Goal: Information Seeking & Learning: Learn about a topic

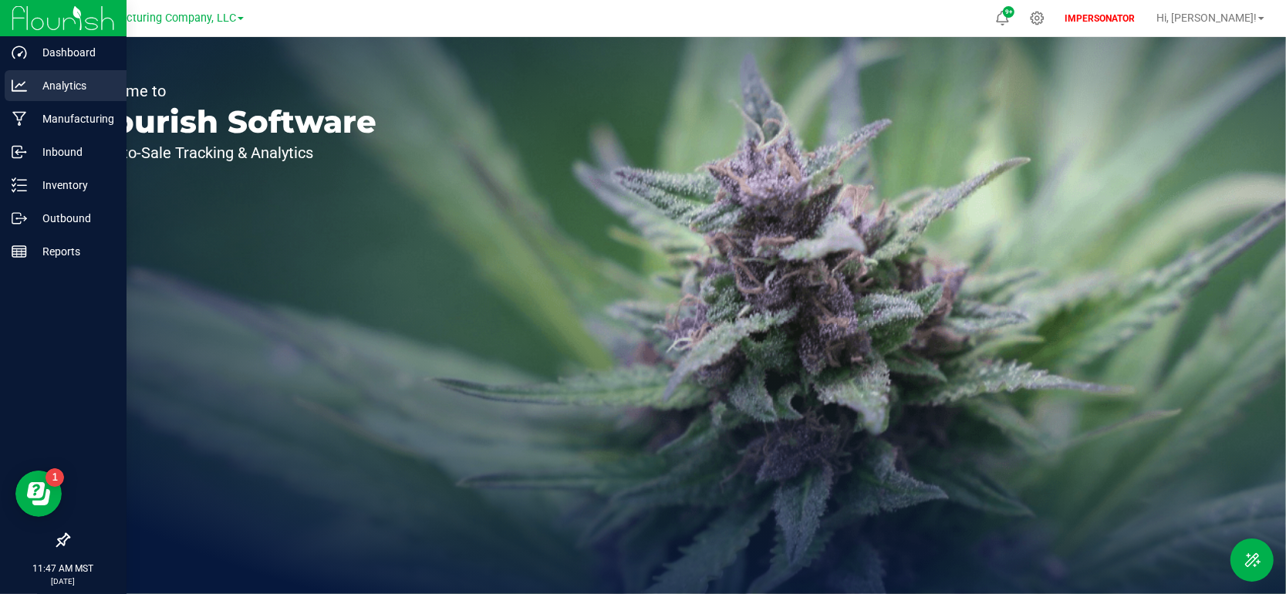
click at [50, 94] on p "Analytics" at bounding box center [73, 85] width 93 height 19
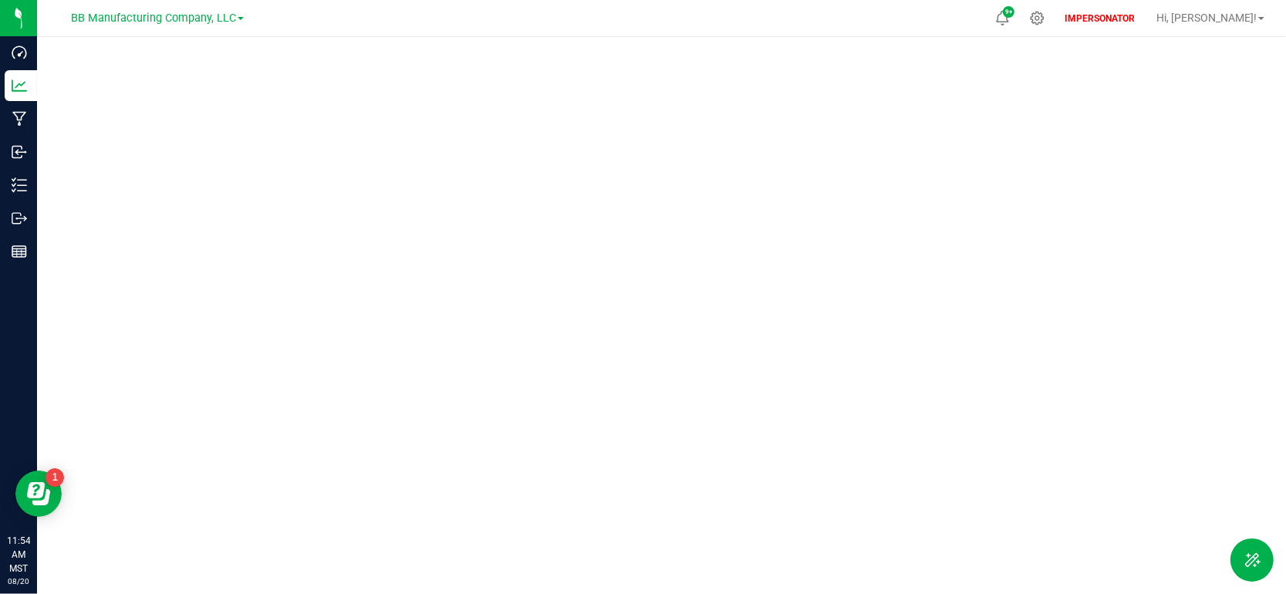
click at [626, 576] on div at bounding box center [661, 311] width 1249 height 548
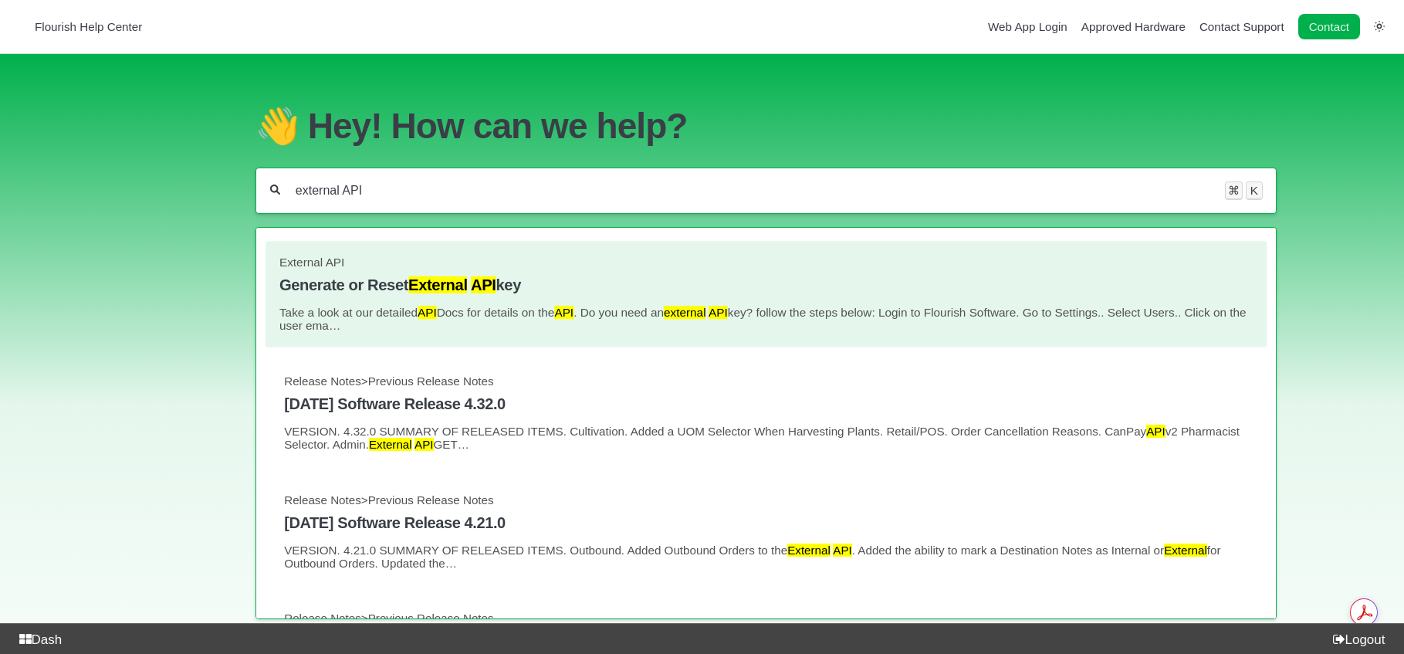
type input "external API"
click at [576, 299] on link "External API Generate or Reset External API key Take a look at our detailed API…" at bounding box center [765, 293] width 973 height 77
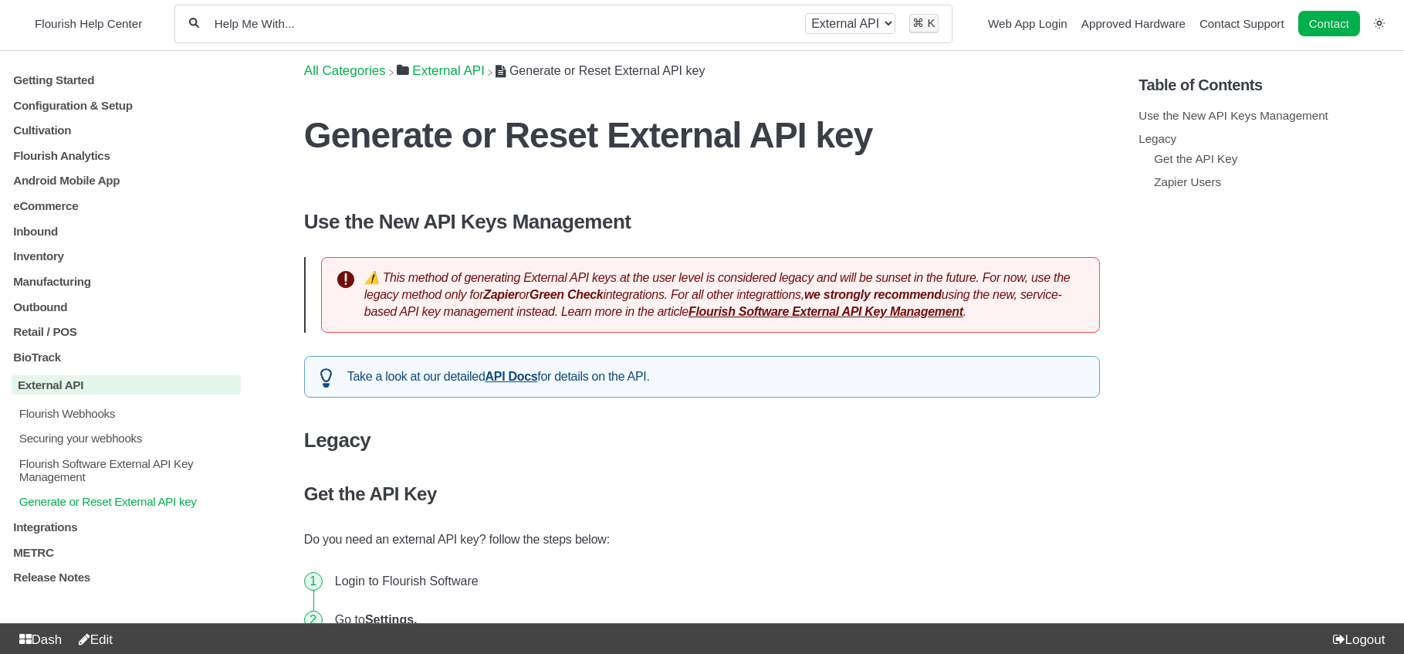
scroll to position [6, 0]
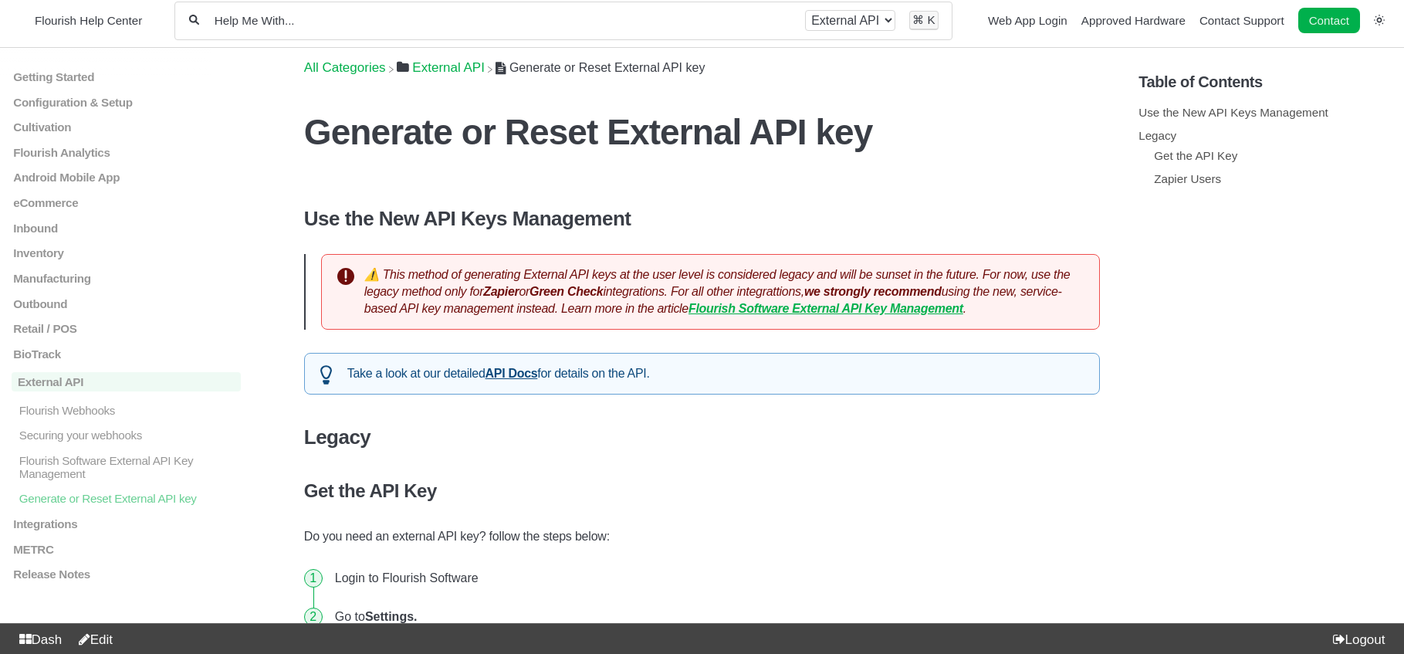
click at [860, 305] on strong "Flourish Software External API Key Management" at bounding box center [825, 308] width 275 height 13
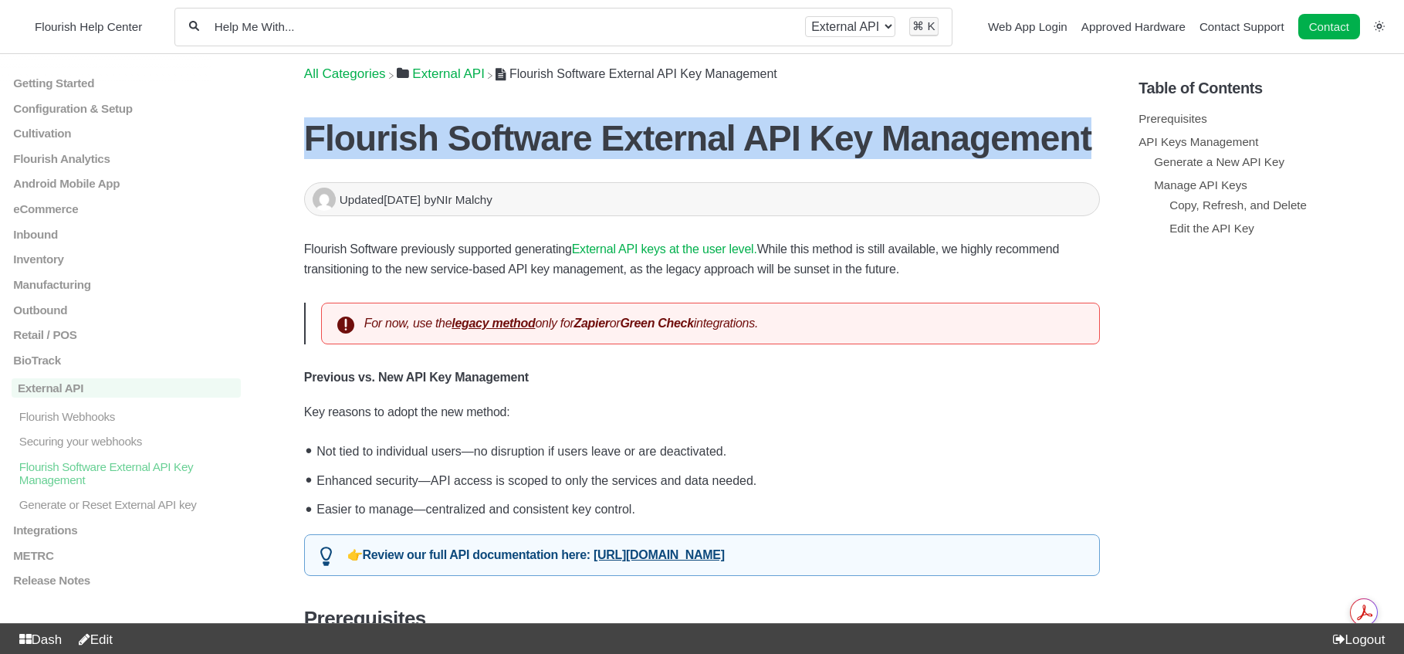
drag, startPoint x: 1049, startPoint y: 144, endPoint x: 302, endPoint y: 145, distance: 747.0
copy h1 "Flourish Software External API Key Management"
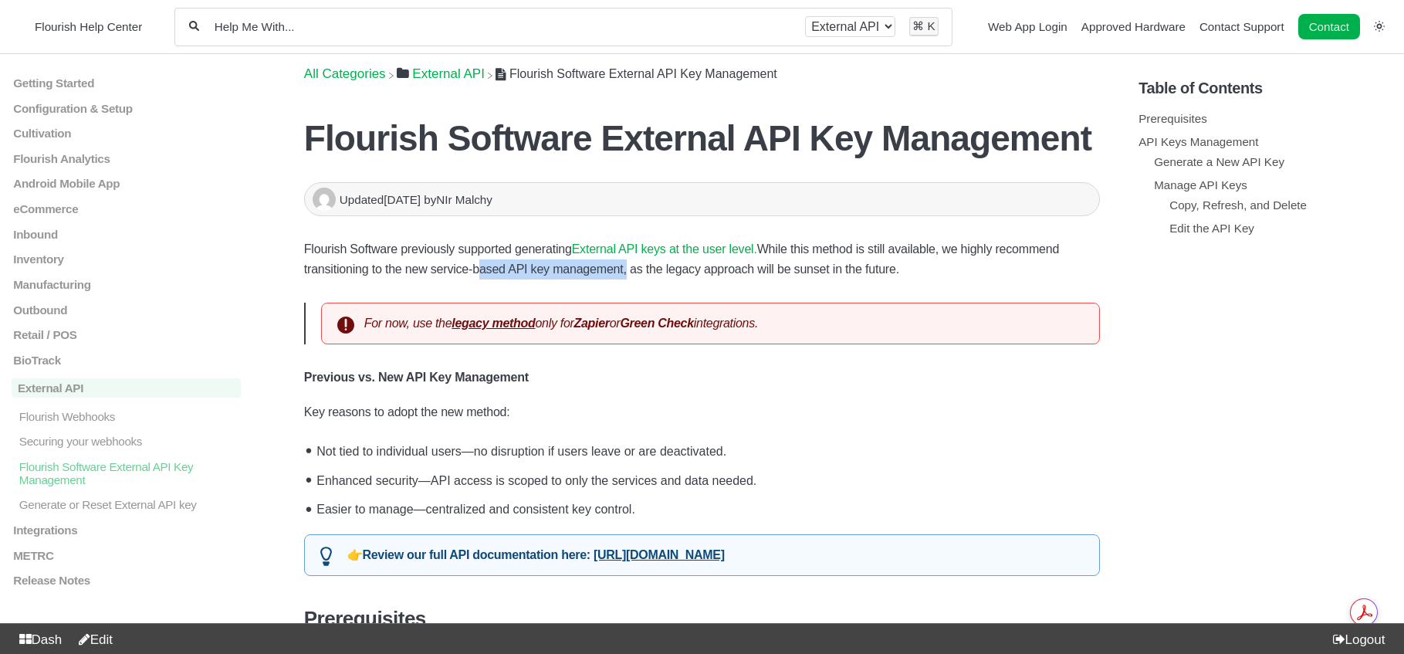
drag, startPoint x: 632, startPoint y: 269, endPoint x: 478, endPoint y: 269, distance: 154.3
click at [478, 269] on p "Flourish Software previously supported generating External API keys at the user…" at bounding box center [702, 259] width 796 height 40
click at [934, 273] on p "Flourish Software previously supported generating External API keys at the user…" at bounding box center [702, 259] width 796 height 40
drag, startPoint x: 906, startPoint y: 272, endPoint x: 390, endPoint y: 278, distance: 516.3
click at [387, 276] on p "Flourish Software previously supported generating External API keys at the user…" at bounding box center [702, 259] width 796 height 40
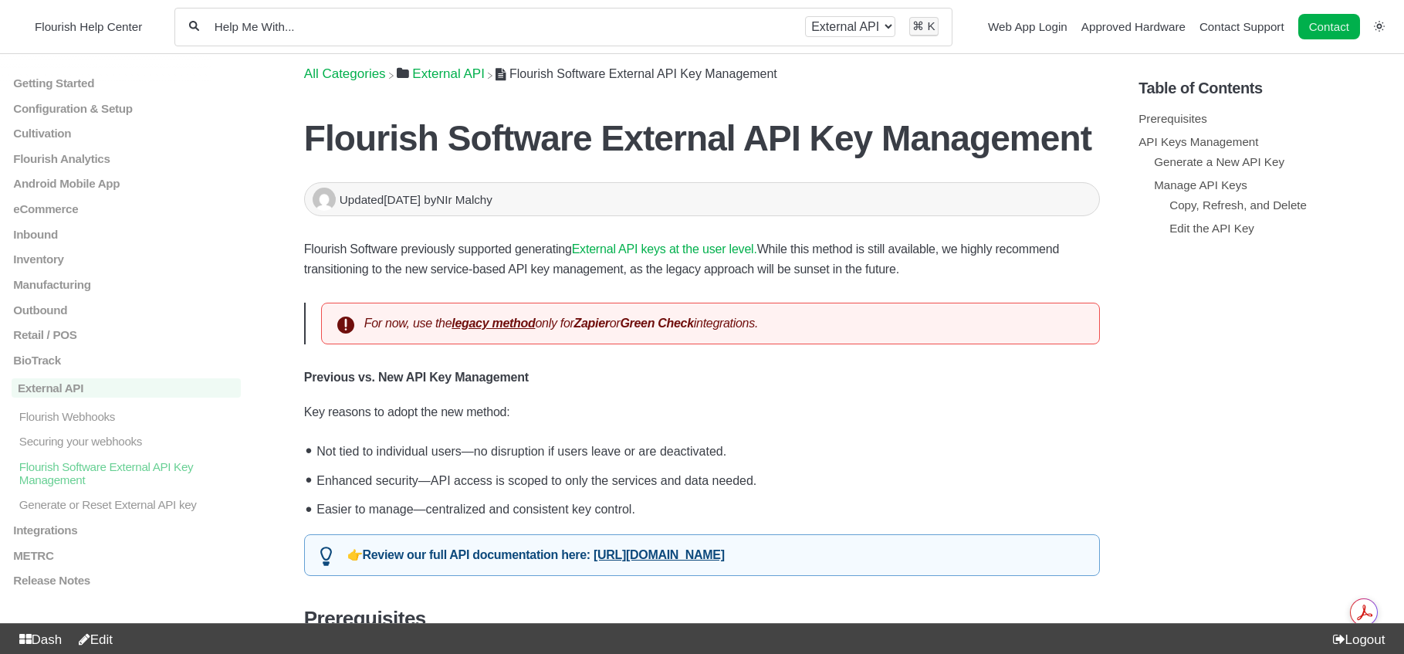
copy p "the new service-based API key management, as the legacy approach will be sunset…"
click at [960, 253] on p "Flourish Software previously supported generating External API keys at the user…" at bounding box center [702, 259] width 796 height 40
click at [97, 640] on link "Edit" at bounding box center [92, 639] width 41 height 15
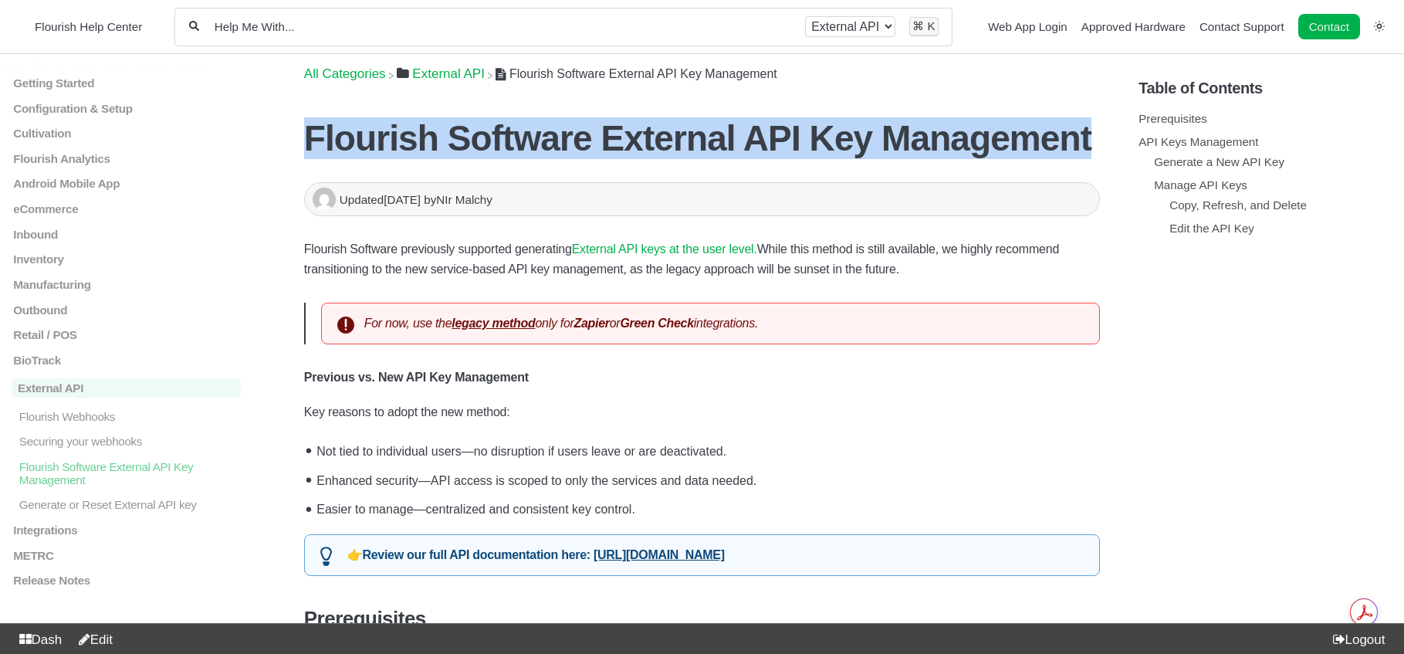
drag, startPoint x: 1041, startPoint y: 149, endPoint x: 313, endPoint y: 130, distance: 728.8
click at [313, 130] on h1 "Flourish Software External API Key Management" at bounding box center [702, 138] width 796 height 42
copy h1 "Flourish Software External API Key Management"
click at [654, 245] on link "External API keys at the user level." at bounding box center [664, 248] width 185 height 13
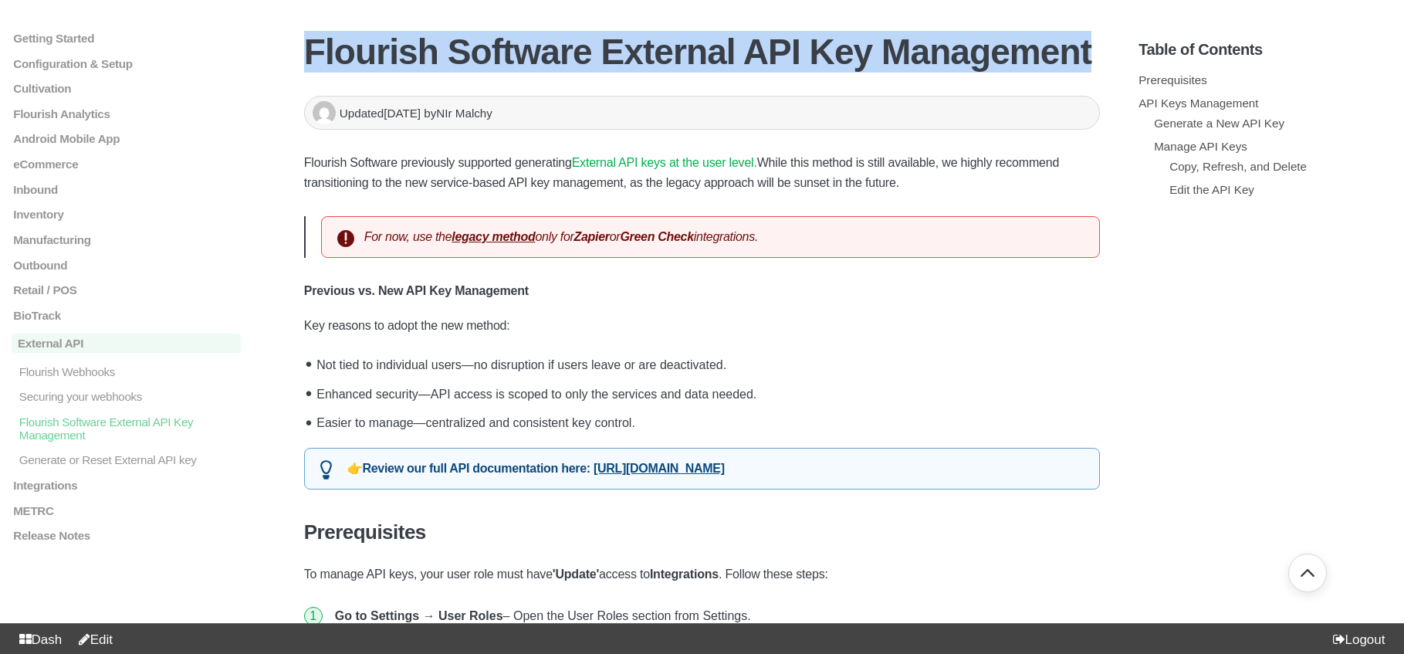
scroll to position [100, 0]
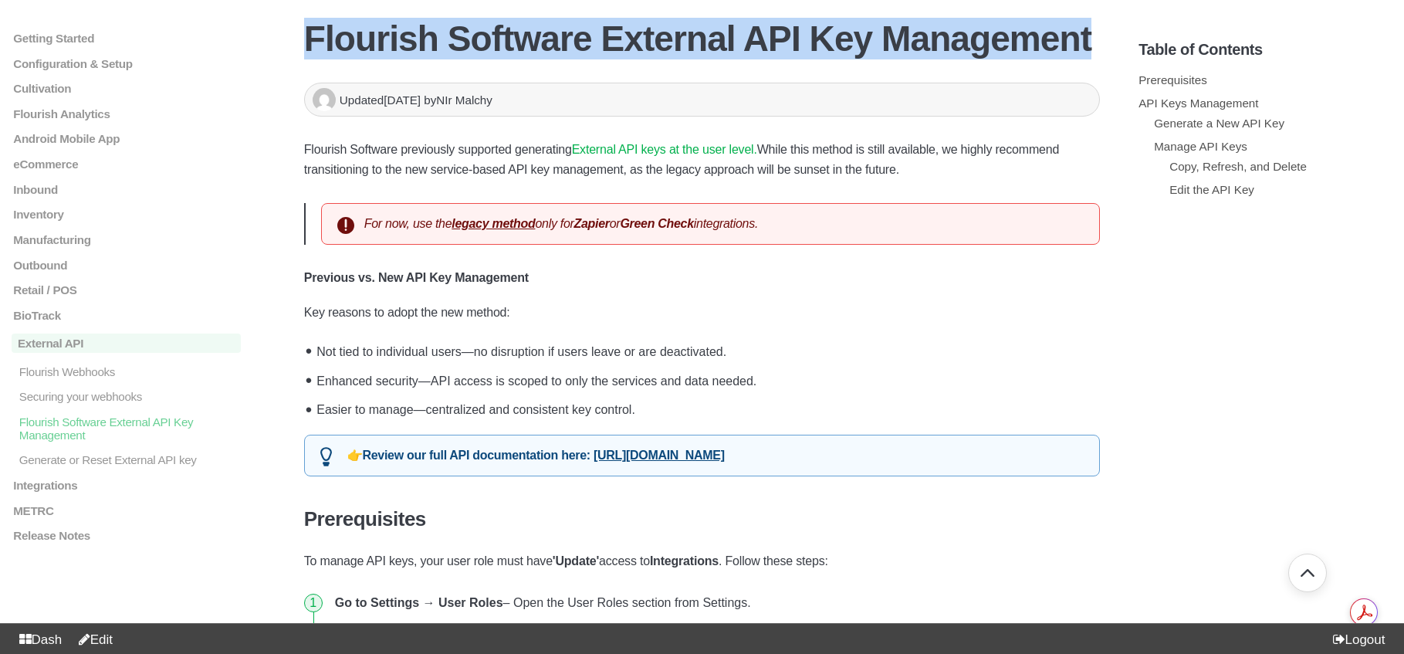
drag, startPoint x: 852, startPoint y: 463, endPoint x: 336, endPoint y: 453, distance: 515.6
click at [336, 453] on div "👉 Review our full API documentation here: https://api-docs.flourishsoftware.com/" at bounding box center [702, 455] width 796 height 42
copy div "👉 Review our full API documentation here: https://api-docs.flourishsoftware.com/"
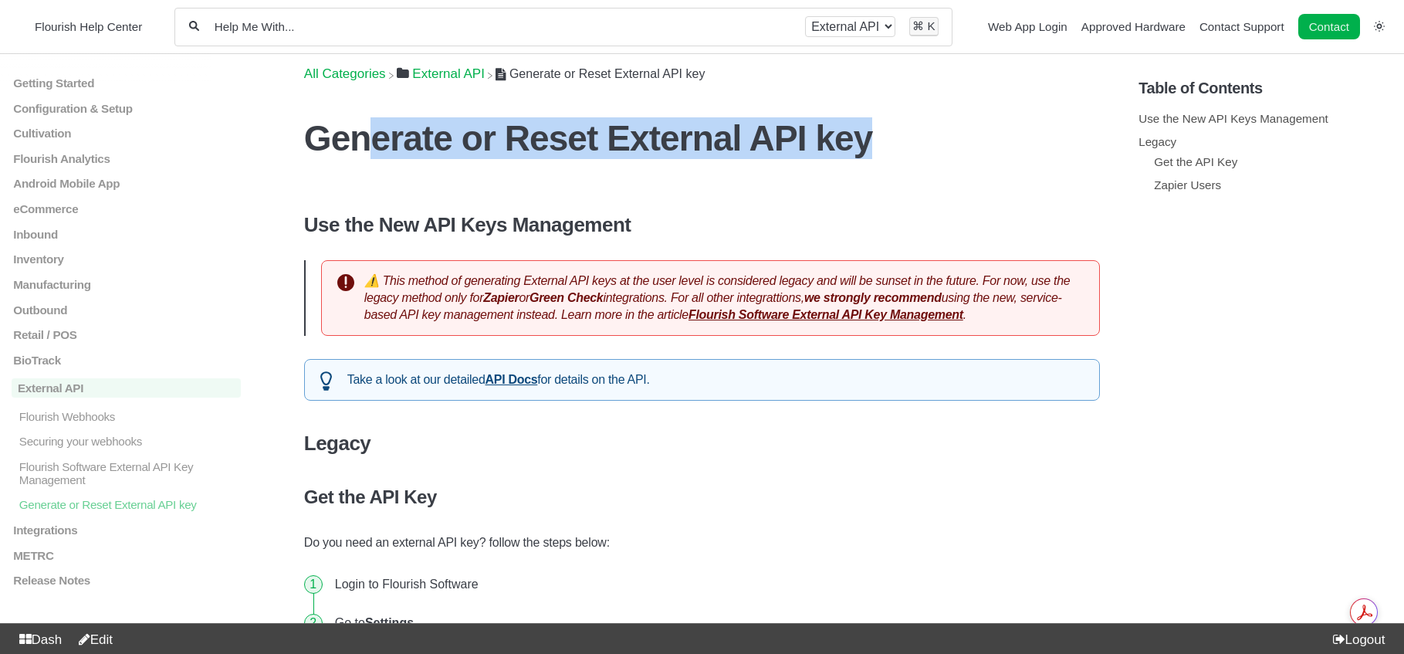
drag, startPoint x: 739, startPoint y: 146, endPoint x: 367, endPoint y: 127, distance: 372.4
click at [367, 127] on h1 "Generate or Reset External API key" at bounding box center [702, 138] width 796 height 42
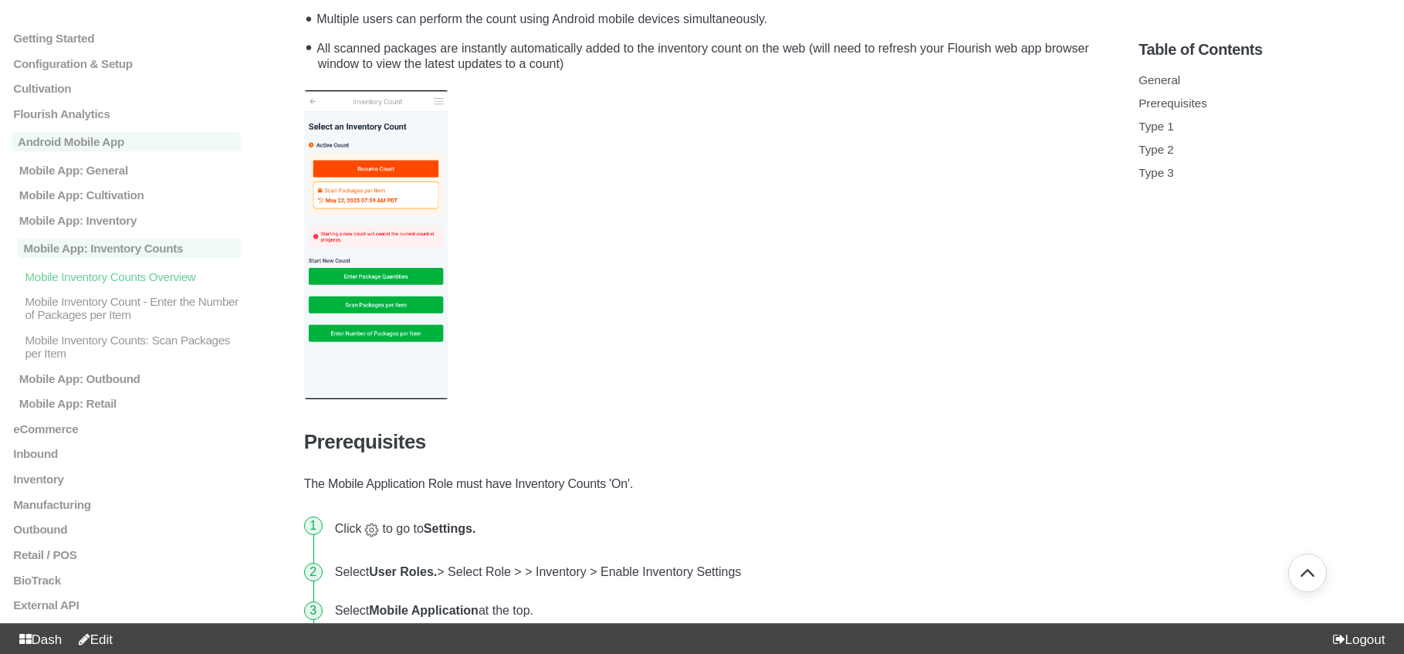
scroll to position [457, 0]
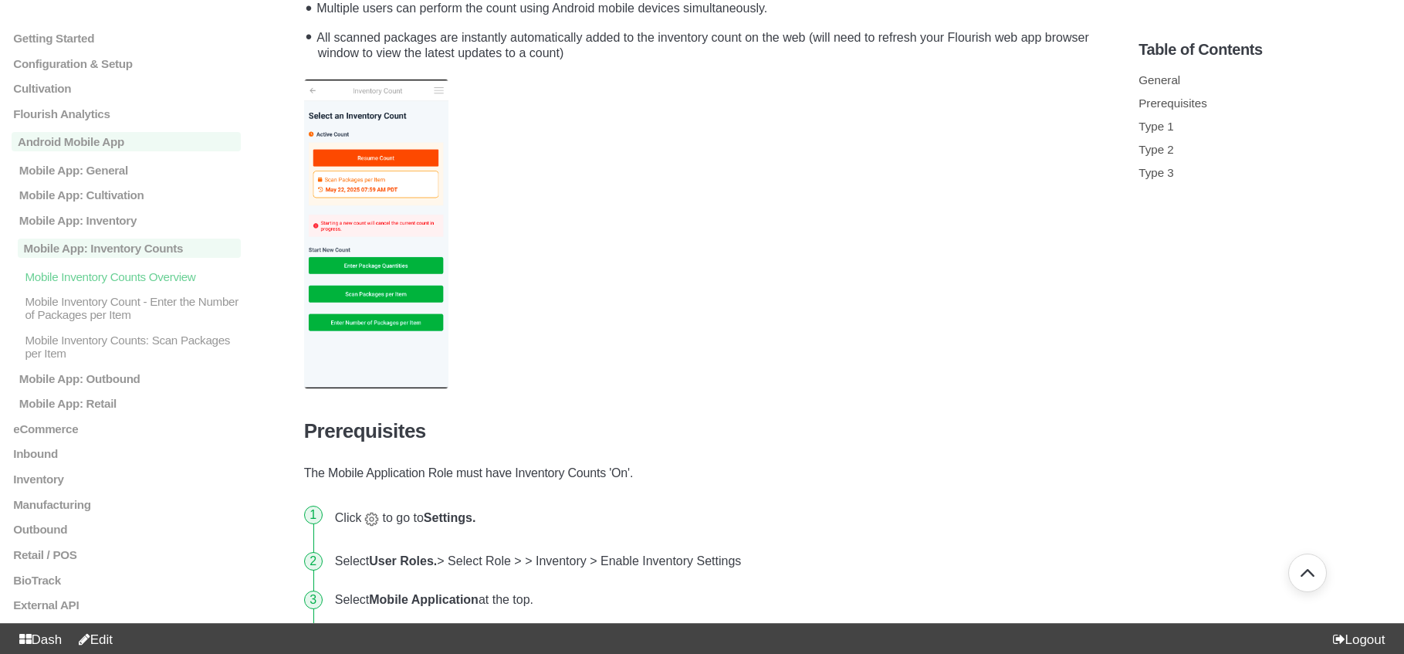
click at [419, 186] on img at bounding box center [376, 233] width 145 height 309
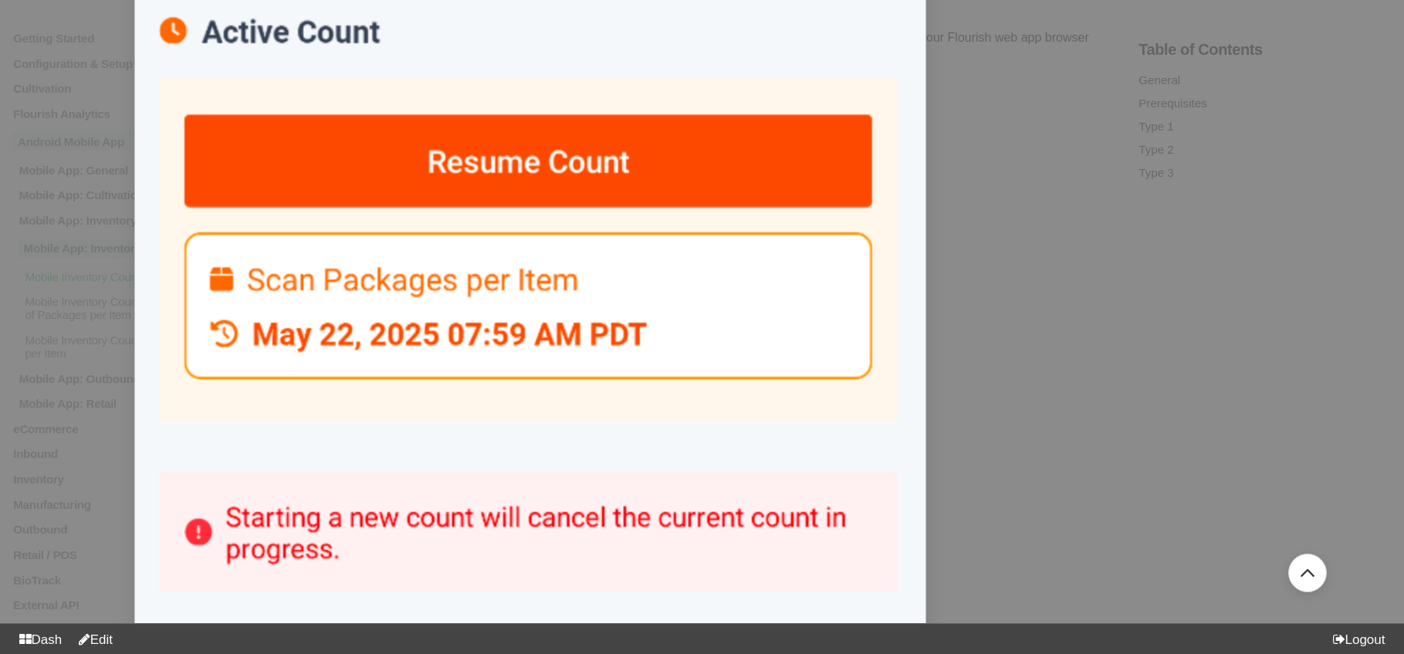
click at [419, 186] on img at bounding box center [530, 576] width 792 height 1689
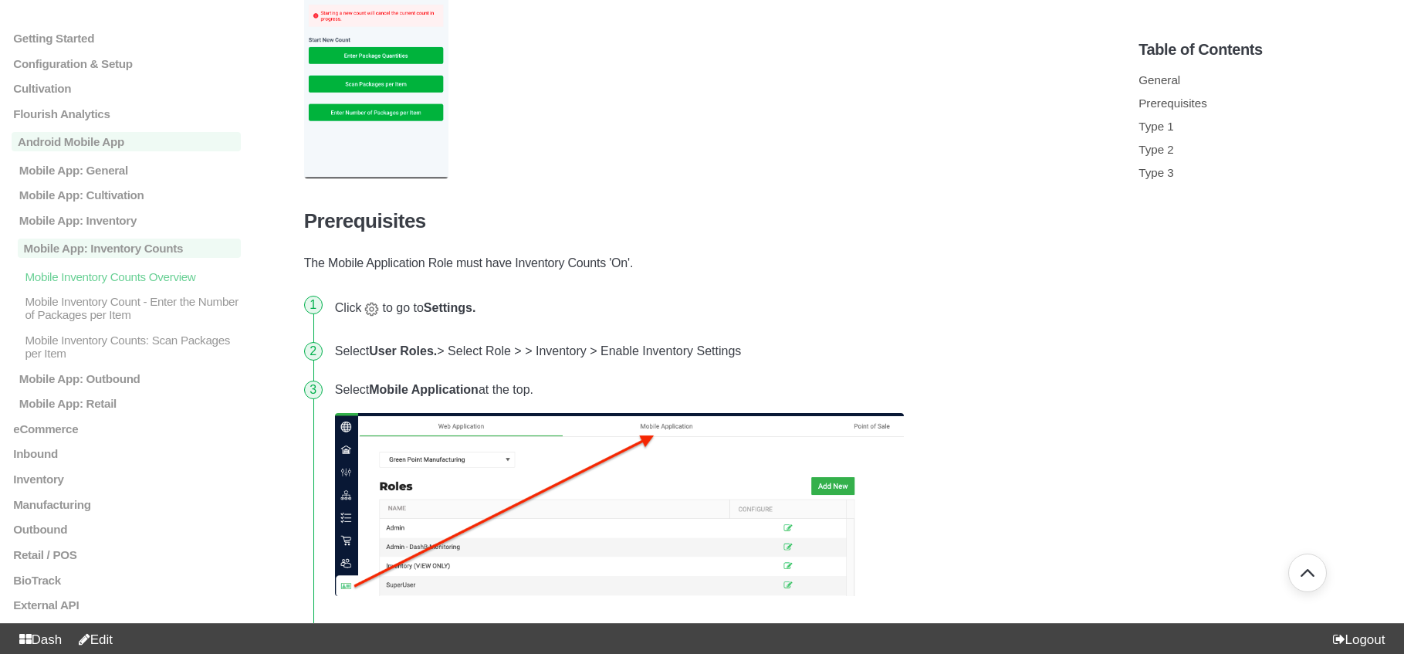
scroll to position [563, 0]
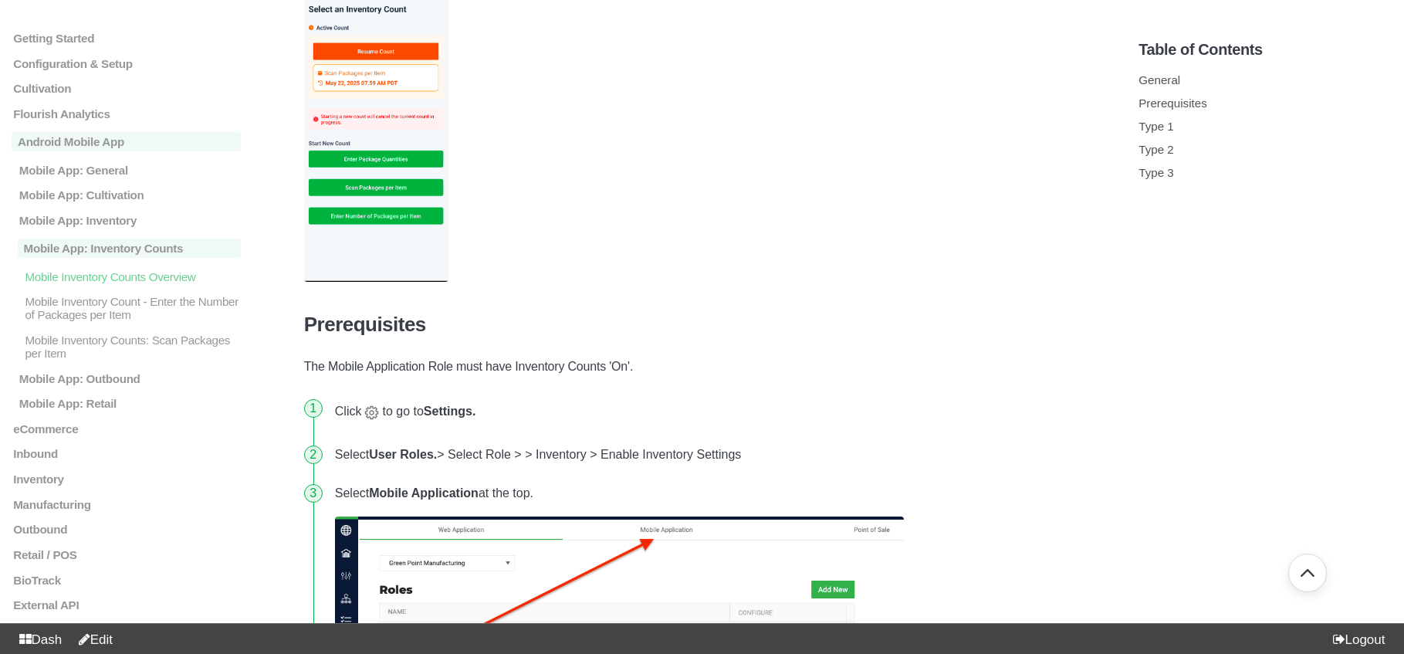
click at [414, 166] on img at bounding box center [376, 127] width 145 height 309
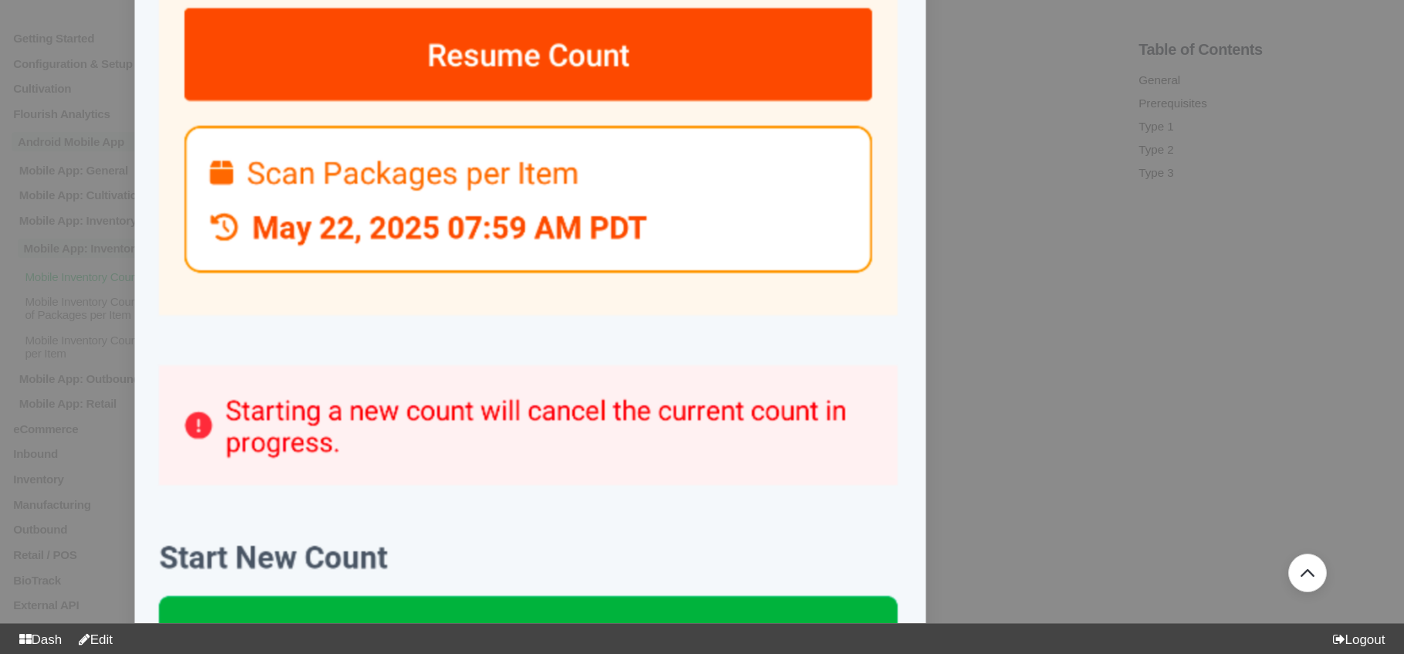
click at [451, 196] on img at bounding box center [530, 470] width 792 height 1689
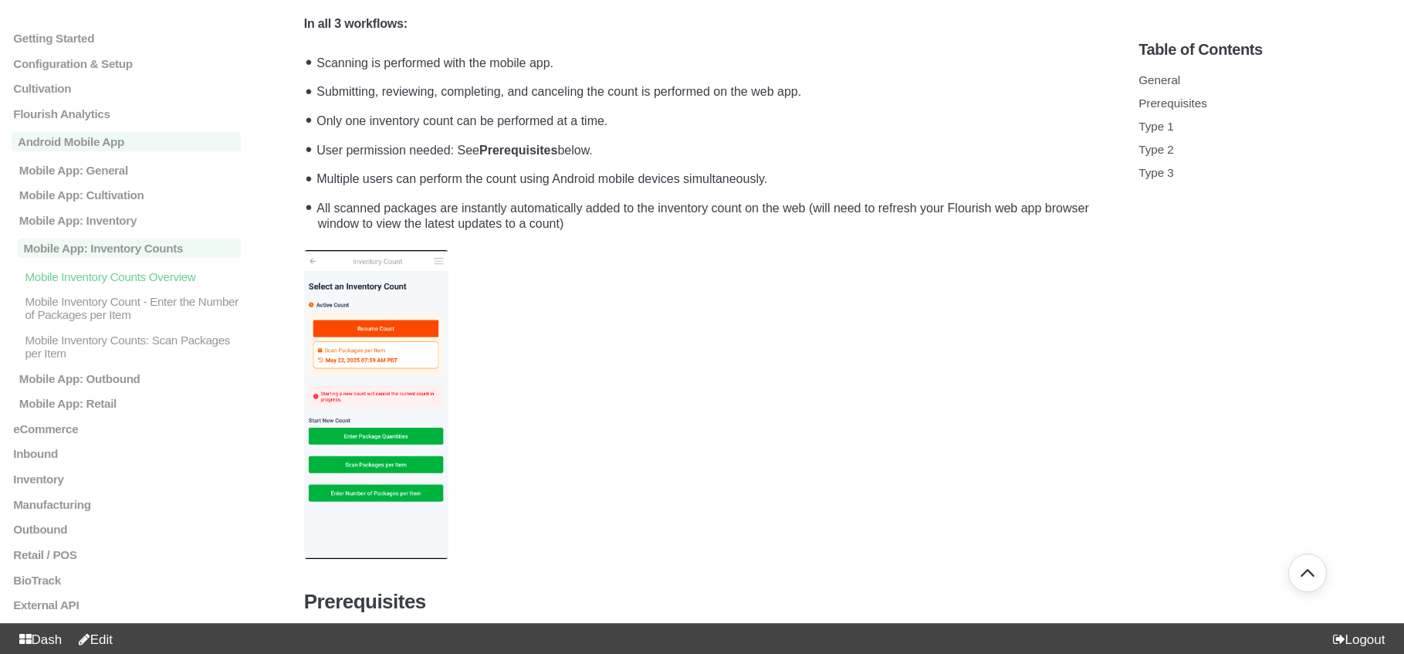
scroll to position [302, 0]
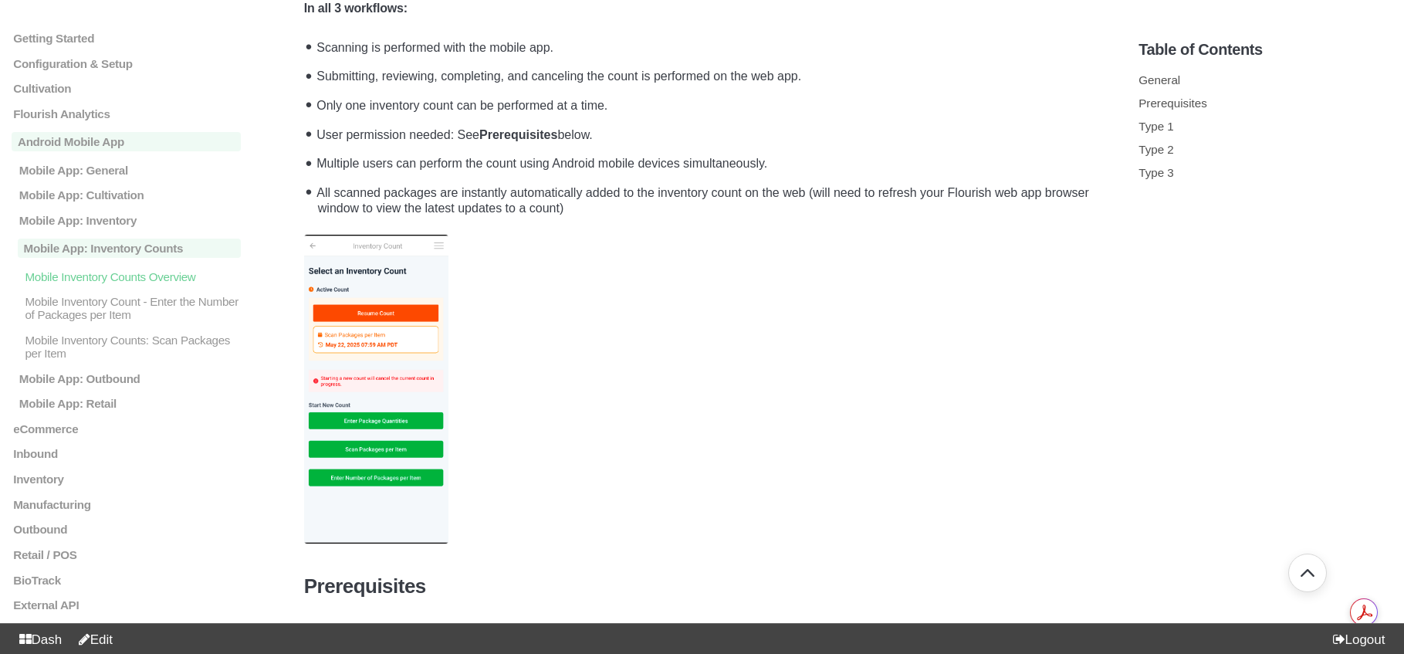
click at [113, 635] on link "Edit" at bounding box center [92, 639] width 41 height 15
click at [385, 353] on img at bounding box center [376, 389] width 145 height 309
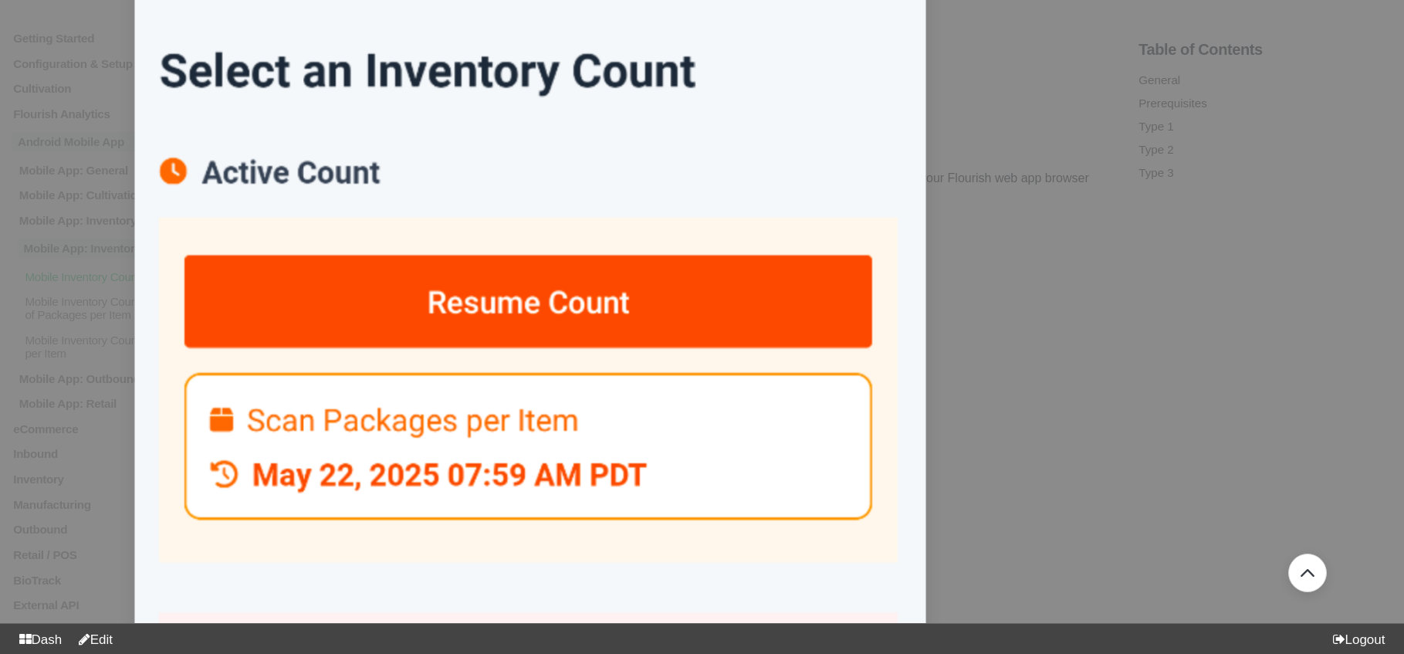
scroll to position [0, 0]
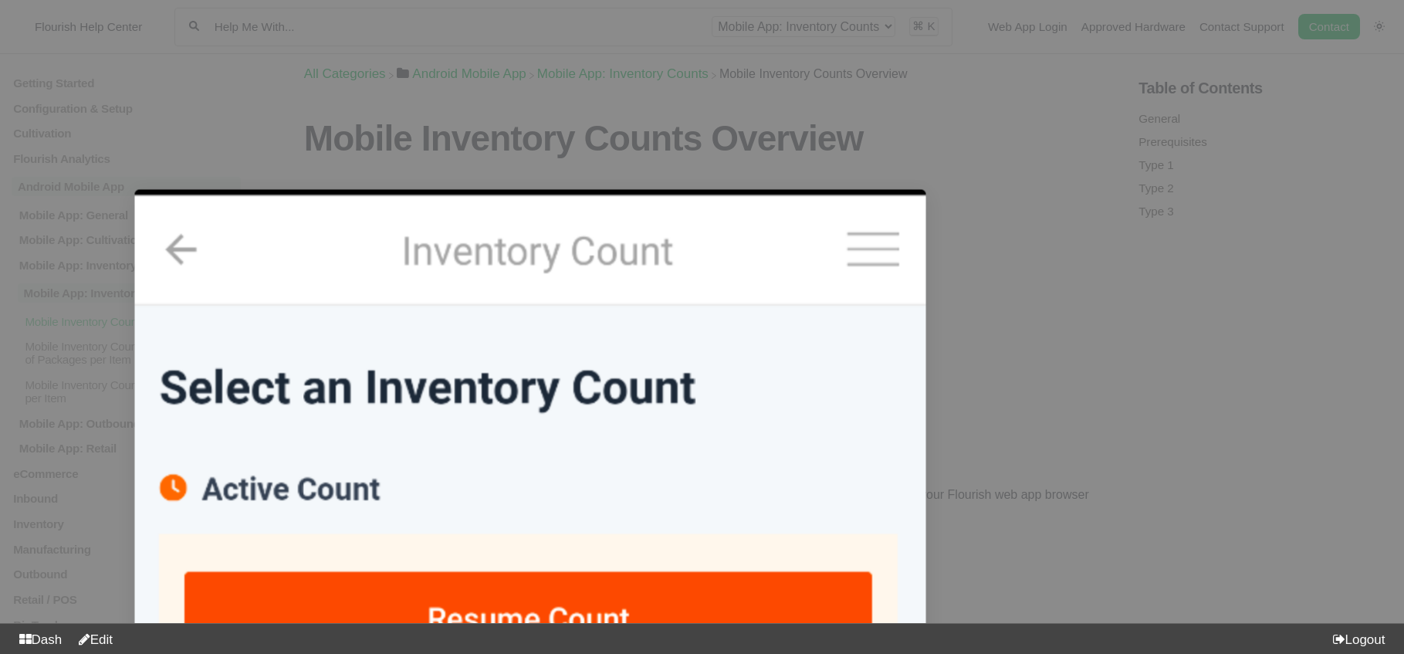
click at [1024, 262] on div at bounding box center [702, 327] width 1404 height 654
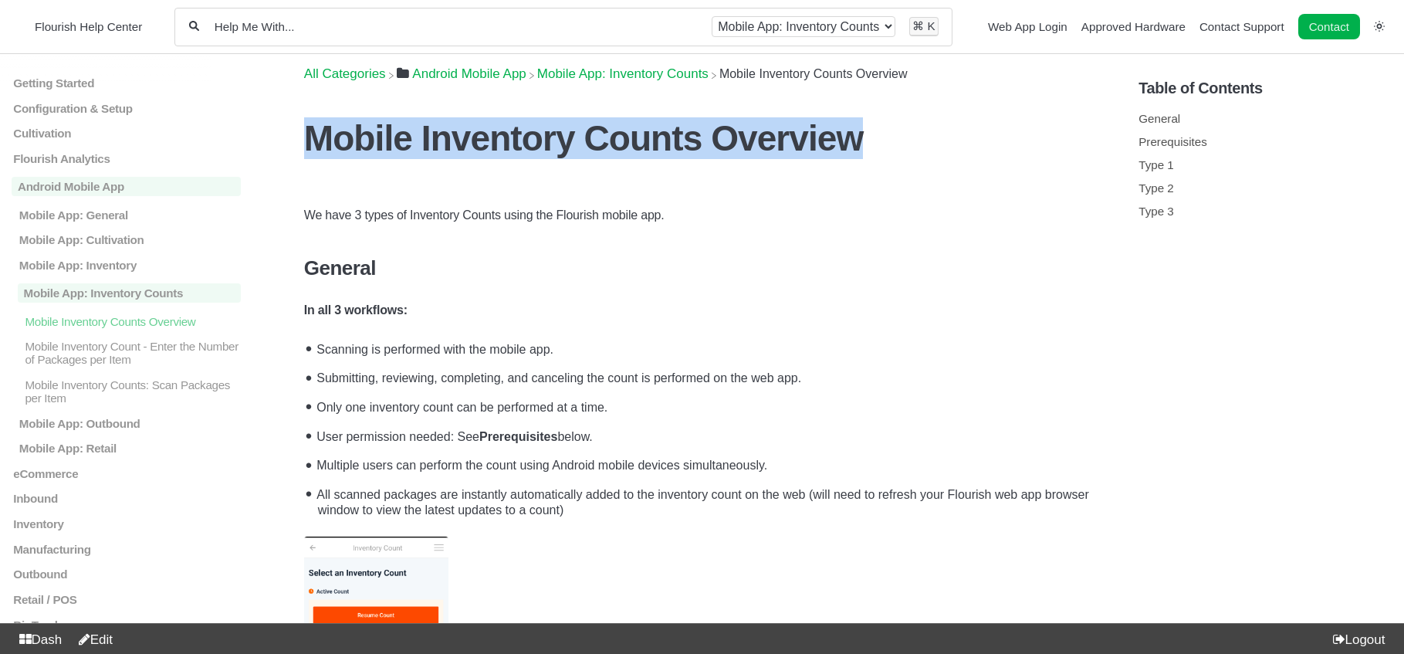
drag, startPoint x: 850, startPoint y: 144, endPoint x: 309, endPoint y: 136, distance: 540.3
click at [309, 136] on h1 "Mobile Inventory Counts Overview" at bounding box center [702, 138] width 796 height 42
copy h1 "Mobile Inventory Counts Overview"
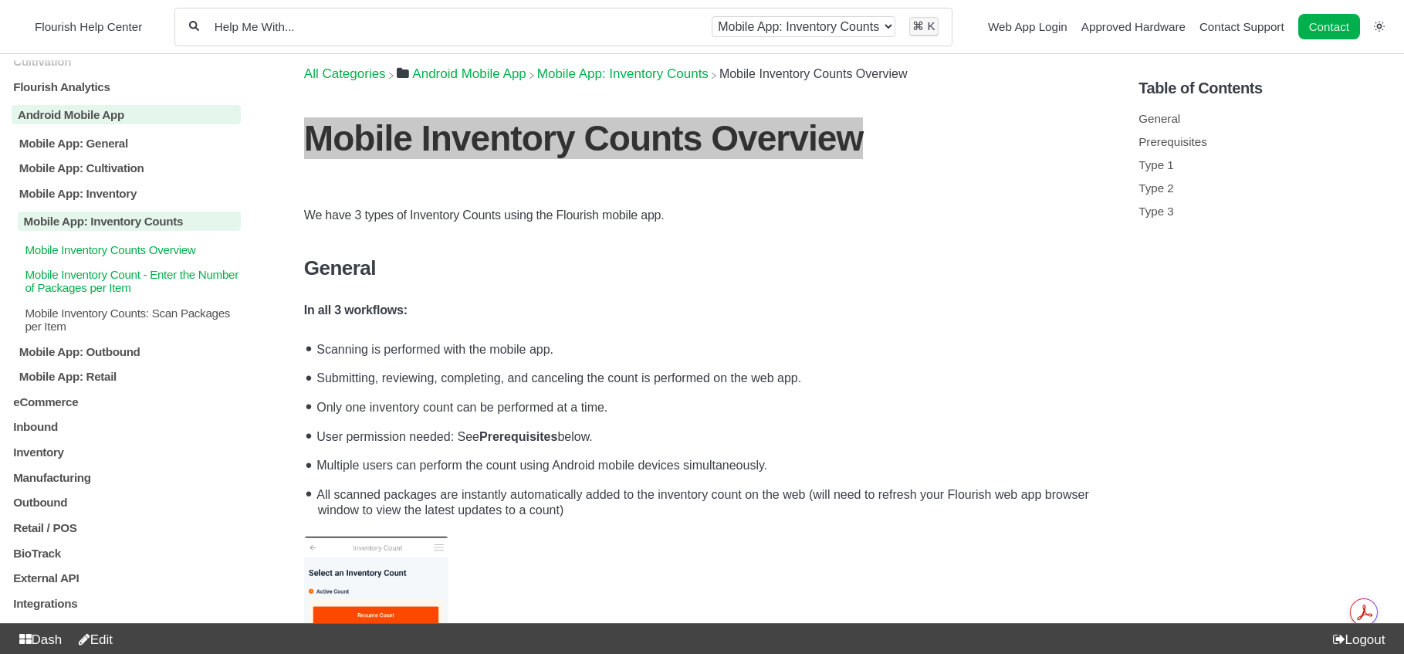
scroll to position [93, 0]
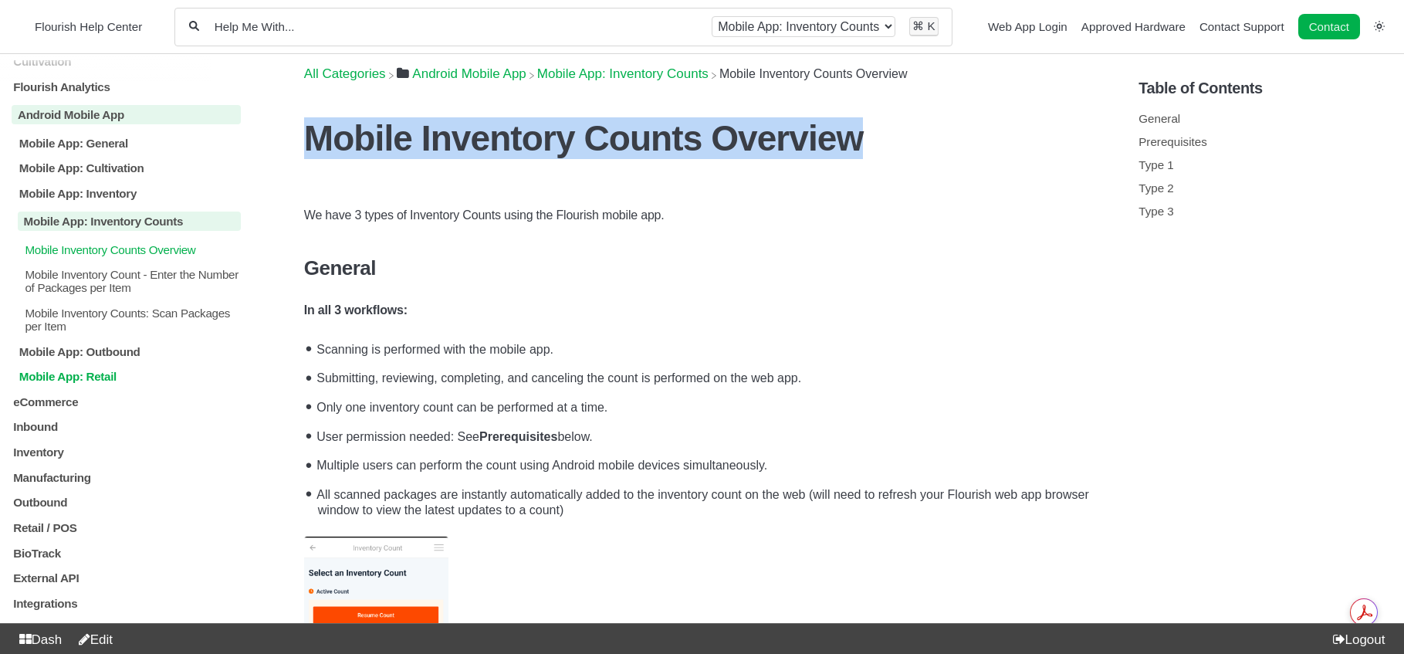
click at [108, 370] on p "Mobile App: Retail" at bounding box center [130, 376] width 224 height 13
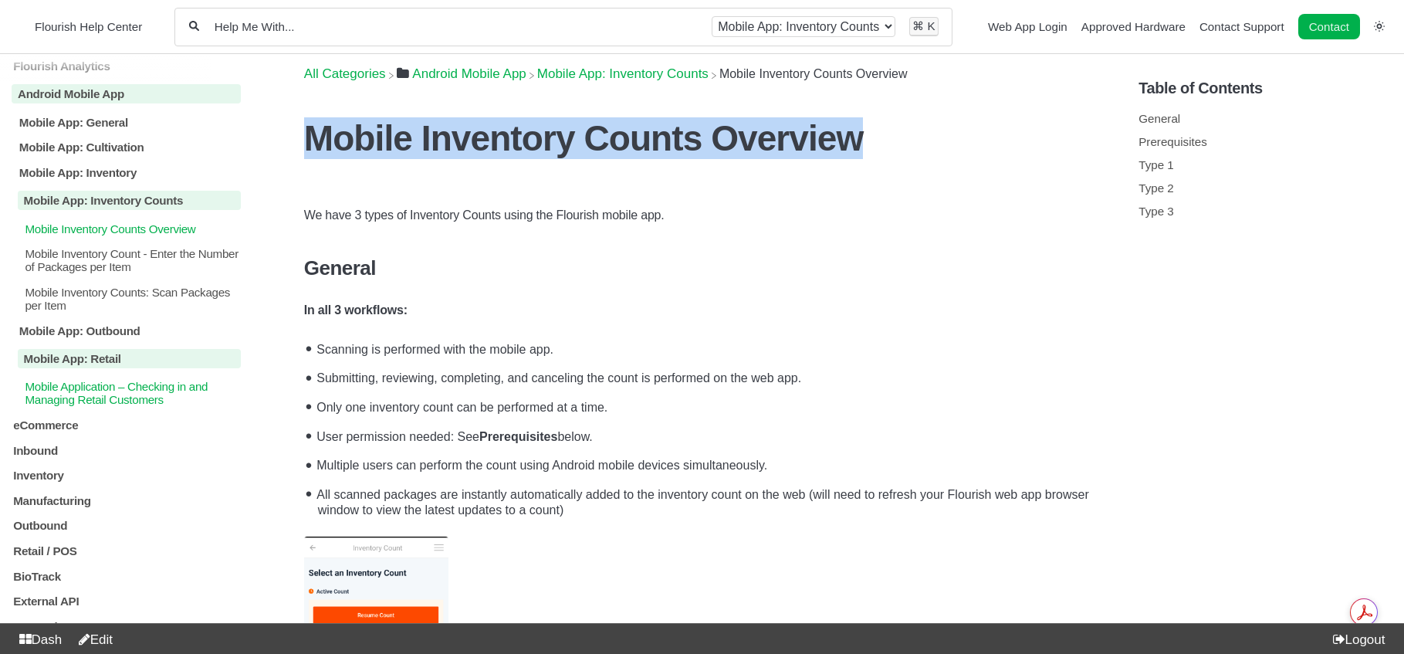
click at [119, 399] on p "Mobile Application – Checking in and Managing Retail Customers" at bounding box center [132, 393] width 218 height 26
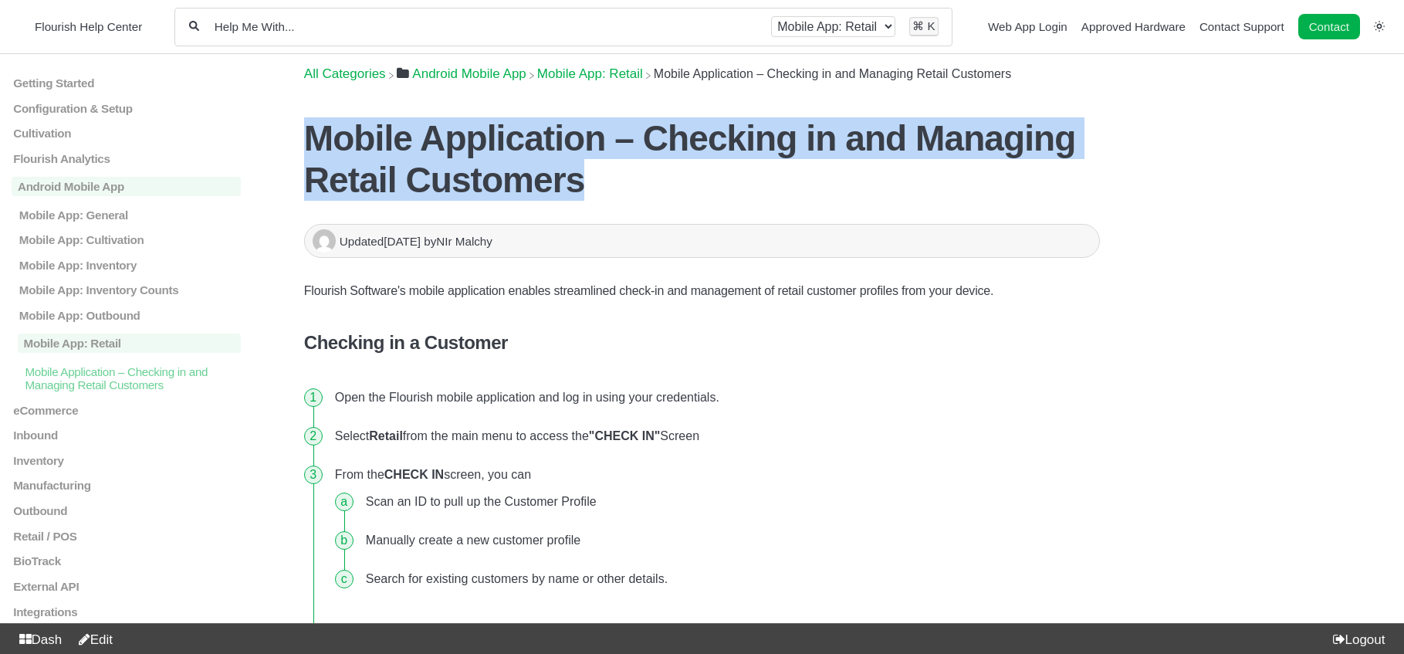
drag, startPoint x: 304, startPoint y: 128, endPoint x: 678, endPoint y: 176, distance: 376.6
click at [678, 176] on h1 "Mobile Application – Checking in and Managing Retail Customers" at bounding box center [702, 158] width 796 height 83
copy h1 "Mobile Application – Checking in and Managing Retail Customers"
